Goal: Go to known website: Access a specific website the user already knows

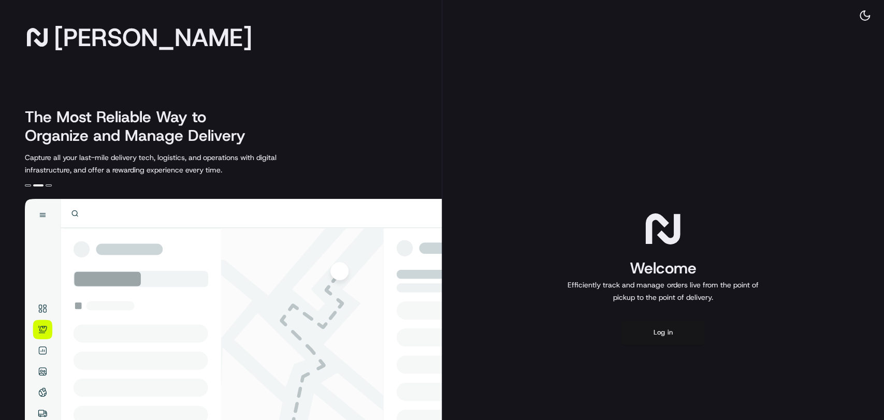
click at [673, 338] on button "Log in" at bounding box center [662, 332] width 83 height 25
